Goal: Information Seeking & Learning: Find specific fact

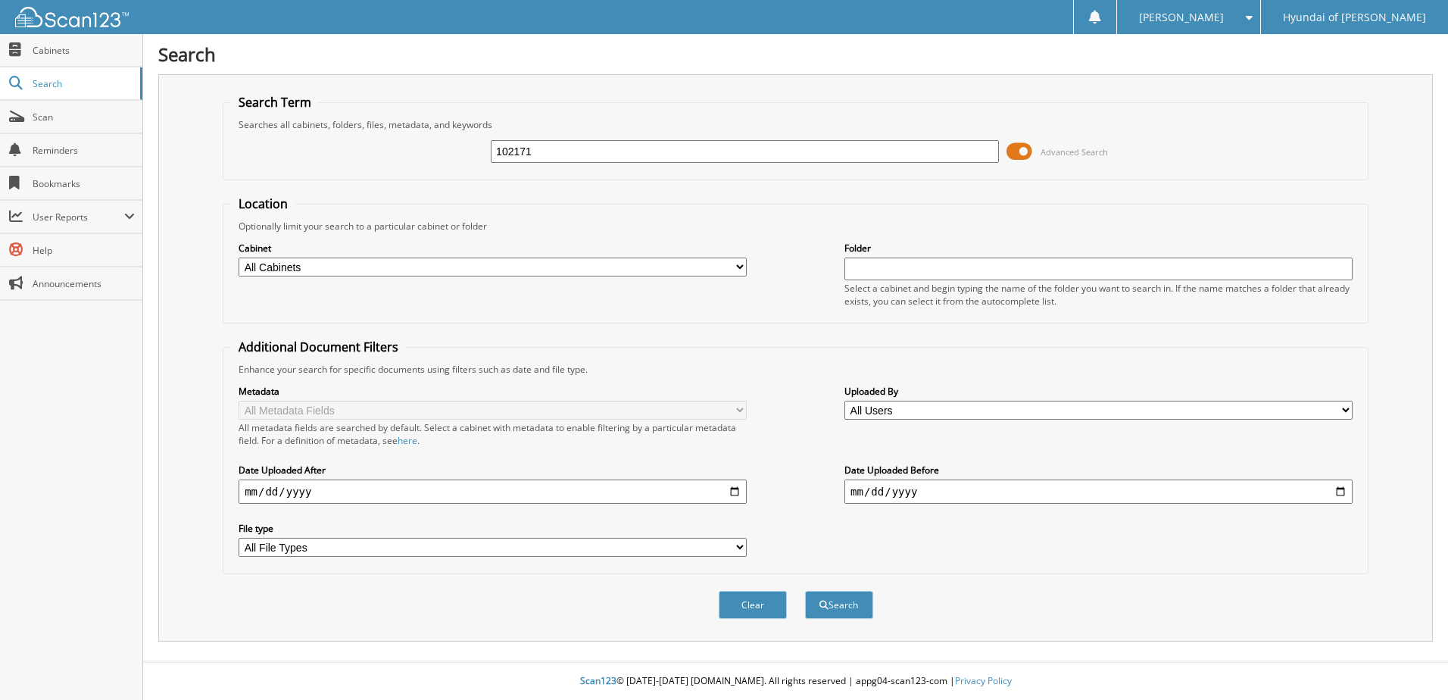
type input "102171"
click at [805, 591] on button "Search" at bounding box center [839, 605] width 68 height 28
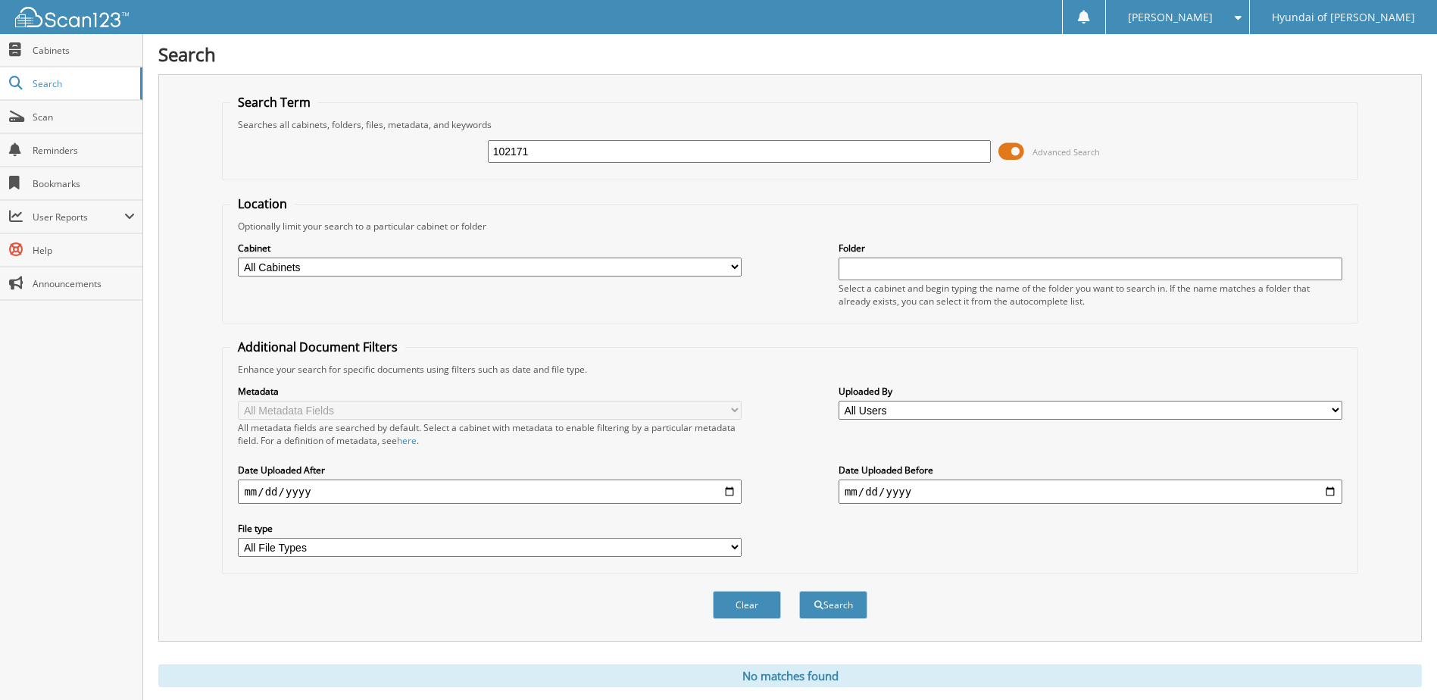
click at [522, 153] on input "102171" at bounding box center [740, 151] width 504 height 23
type input "102161"
click at [799, 591] on button "Search" at bounding box center [833, 605] width 68 height 28
click at [316, 264] on select "All Cabinets CAR DEALS GENESIS EMPLOYEE DEALS GENESIS DEAD FILES GENESIS EV CAR…" at bounding box center [490, 267] width 504 height 19
select select "36859"
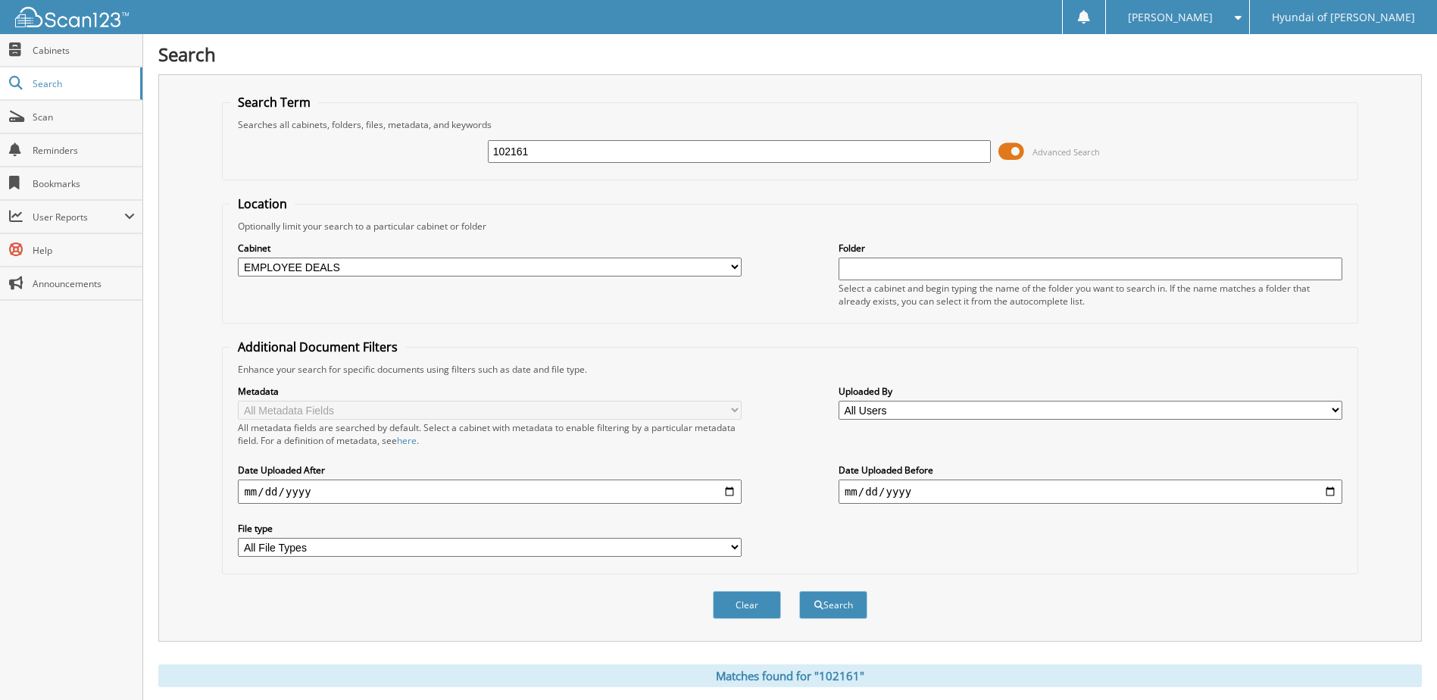
click at [238, 258] on select "All Cabinets CAR DEALS GENESIS EMPLOYEE DEALS GENESIS DEAD FILES GENESIS EV CAR…" at bounding box center [490, 267] width 504 height 19
click at [835, 605] on button "Search" at bounding box center [833, 605] width 68 height 28
click at [75, 54] on span "Cabinets" at bounding box center [84, 50] width 102 height 13
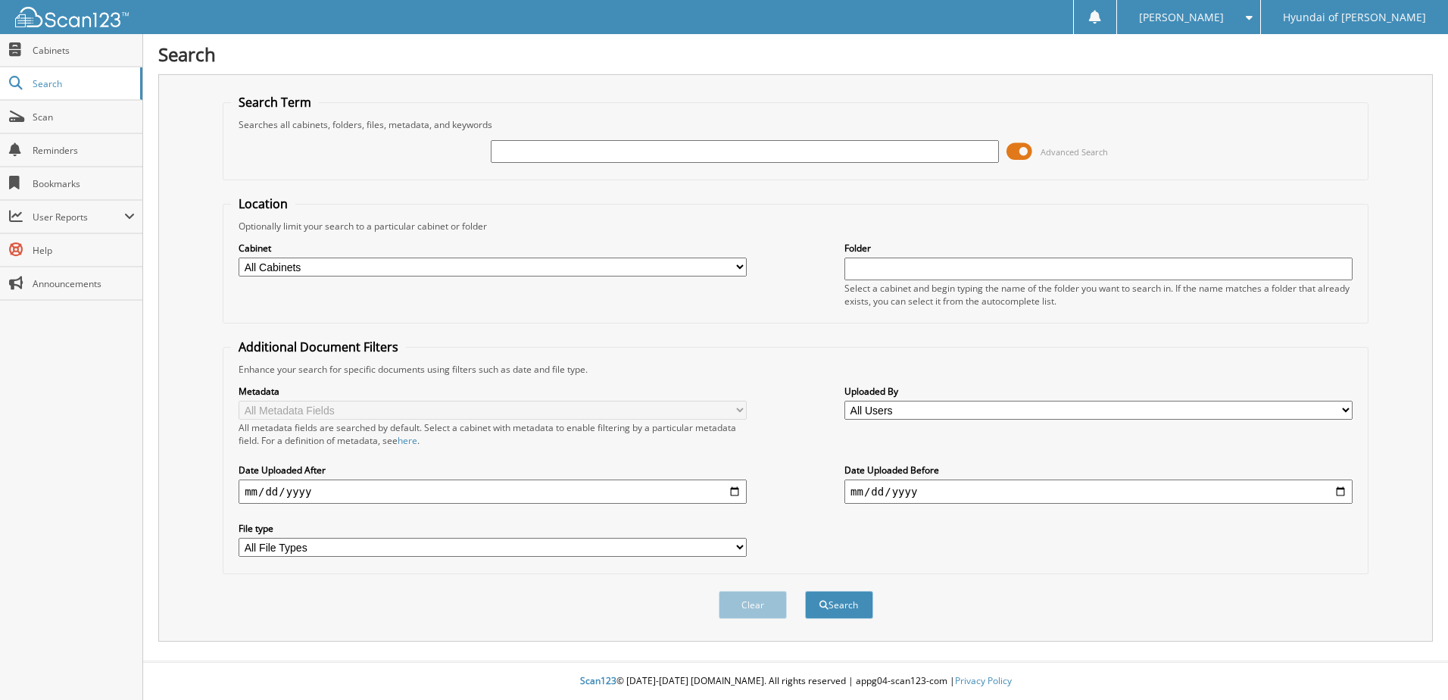
click at [519, 145] on input "text" at bounding box center [745, 151] width 508 height 23
type input "102161"
click at [833, 609] on button "Search" at bounding box center [839, 605] width 68 height 28
